Goal: Information Seeking & Learning: Understand process/instructions

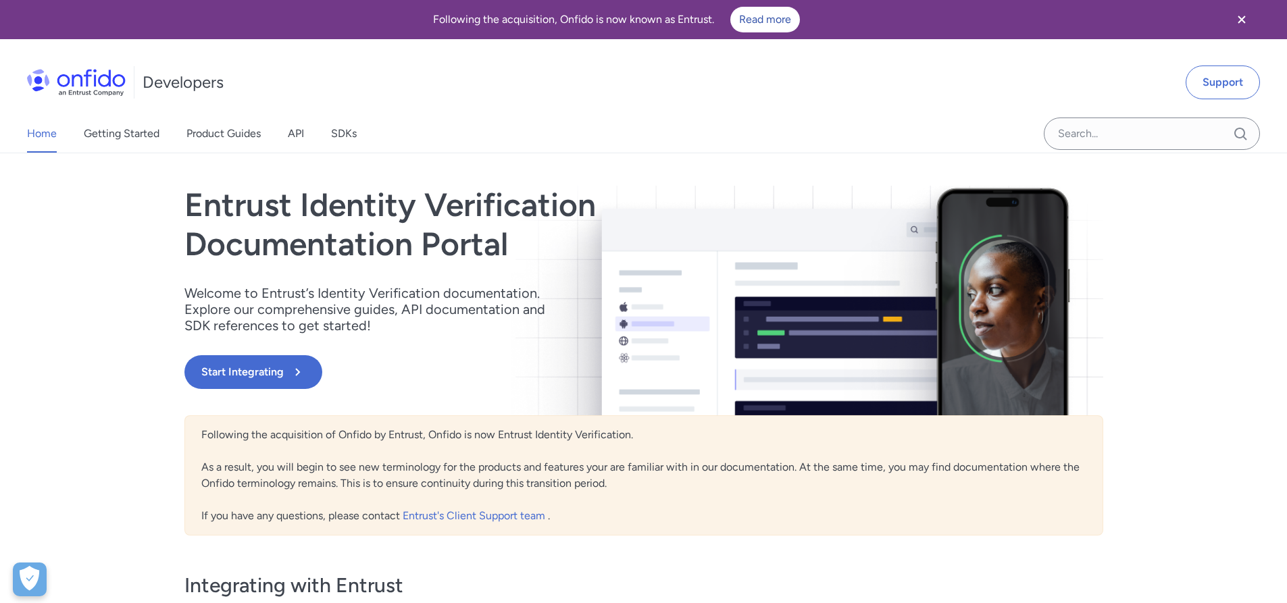
click at [59, 75] on img at bounding box center [76, 82] width 99 height 27
click at [228, 377] on button "Start Integrating" at bounding box center [253, 372] width 138 height 34
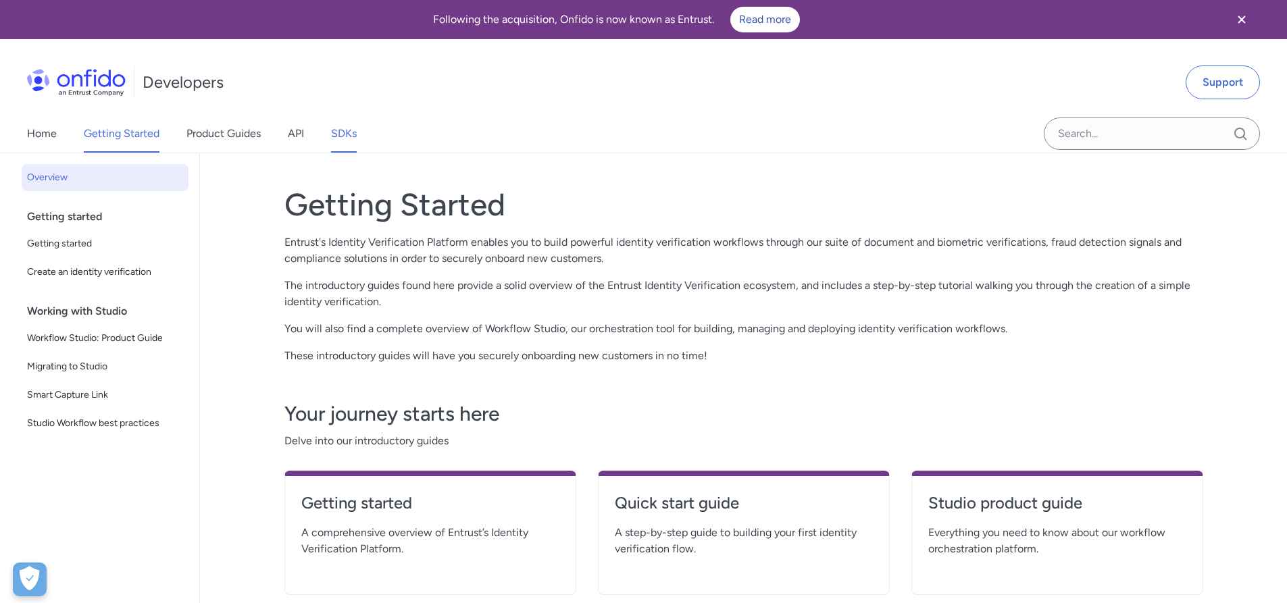
click at [334, 136] on link "SDKs" at bounding box center [344, 134] width 26 height 38
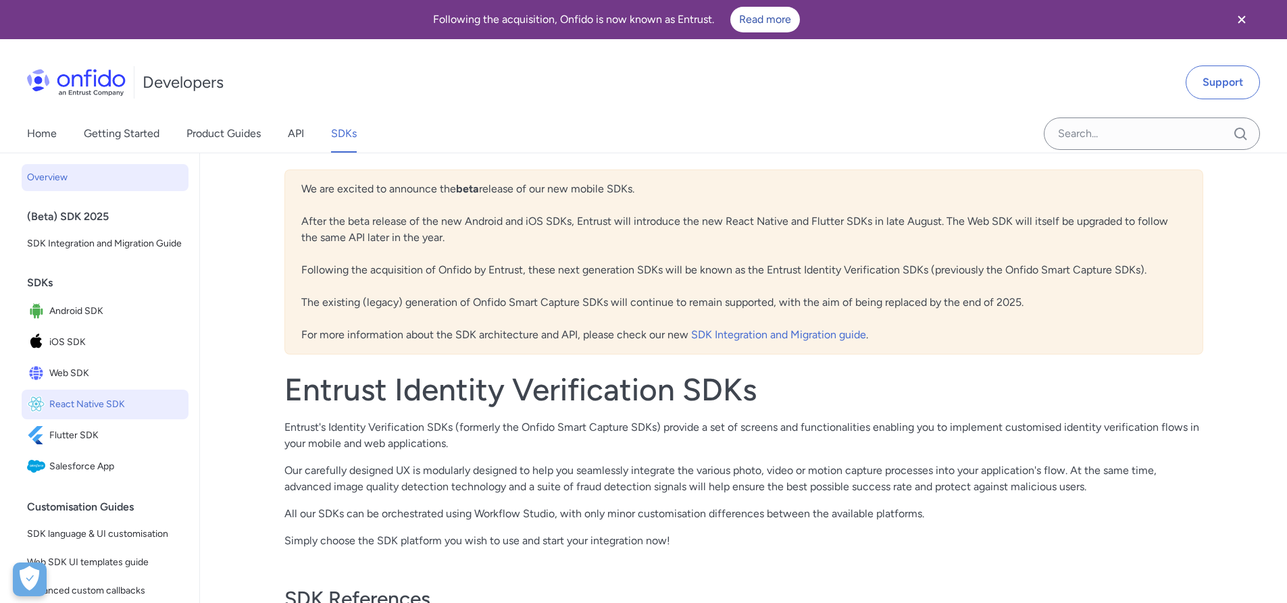
click at [58, 414] on span "React Native SDK" at bounding box center [116, 404] width 134 height 19
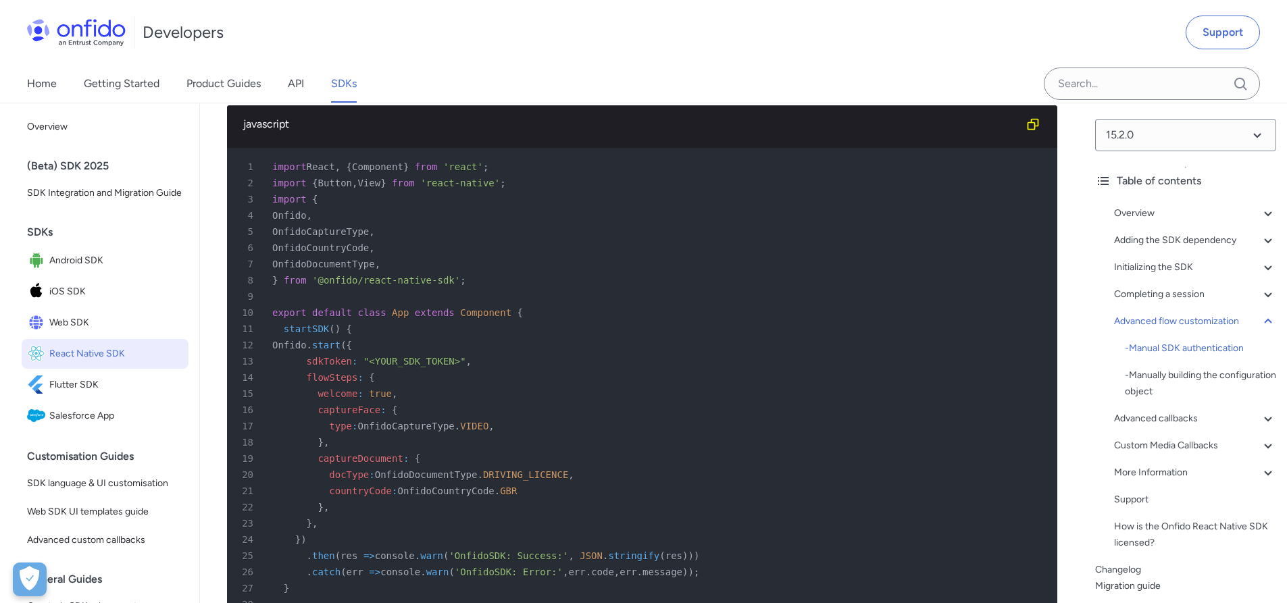
scroll to position [10296, 0]
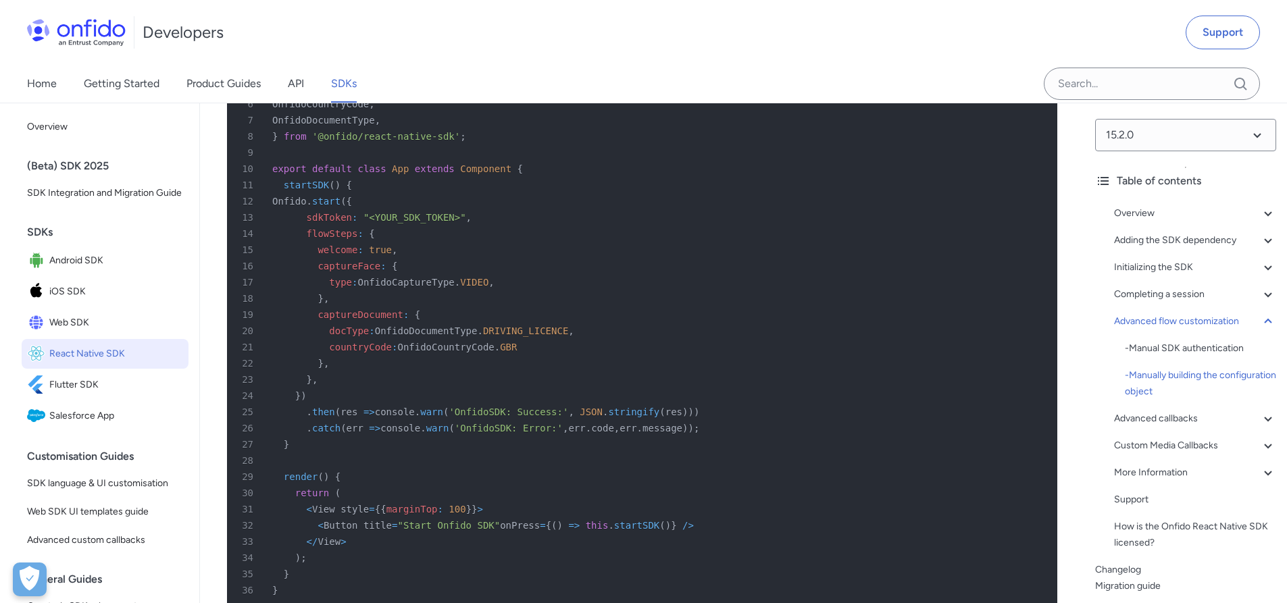
click at [522, 102] on div "Home Getting Started Product Guides API SDKs" at bounding box center [643, 84] width 1287 height 38
